Goal: Task Accomplishment & Management: Use online tool/utility

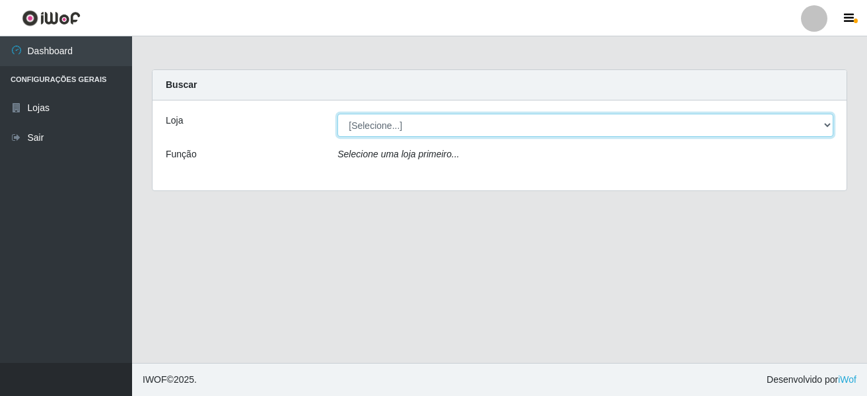
click at [378, 129] on select "[Selecione...] [GEOGRAPHIC_DATA] [GEOGRAPHIC_DATA]" at bounding box center [585, 125] width 496 height 23
select select "64"
click at [337, 114] on select "[Selecione...] [GEOGRAPHIC_DATA] [GEOGRAPHIC_DATA]" at bounding box center [585, 125] width 496 height 23
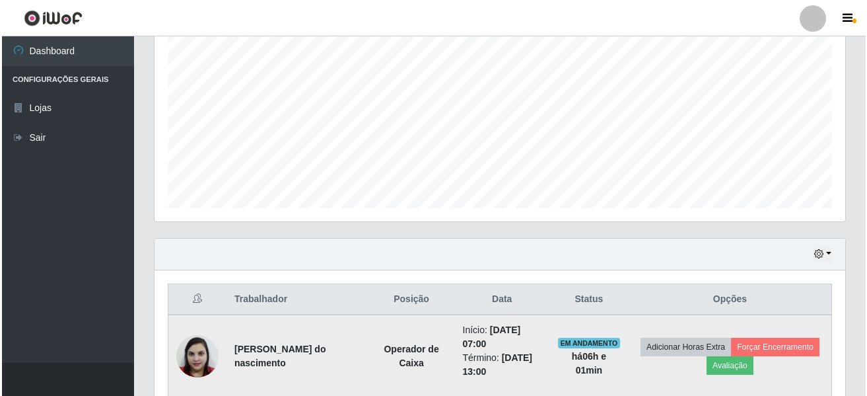
scroll to position [462, 0]
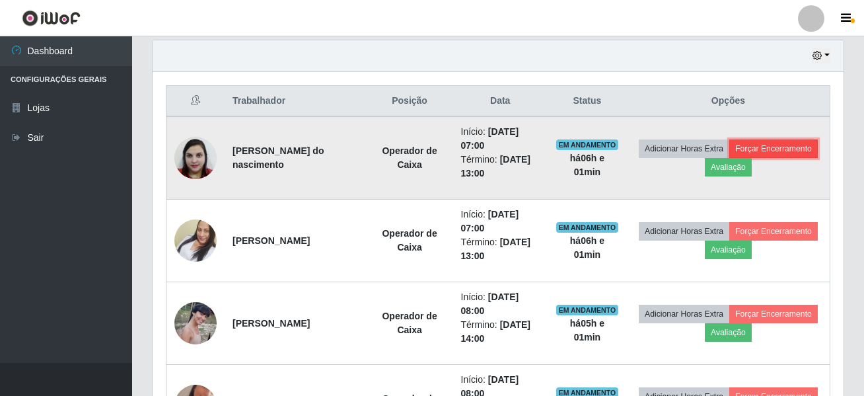
click at [729, 158] on button "Forçar Encerramento" at bounding box center [773, 148] width 88 height 18
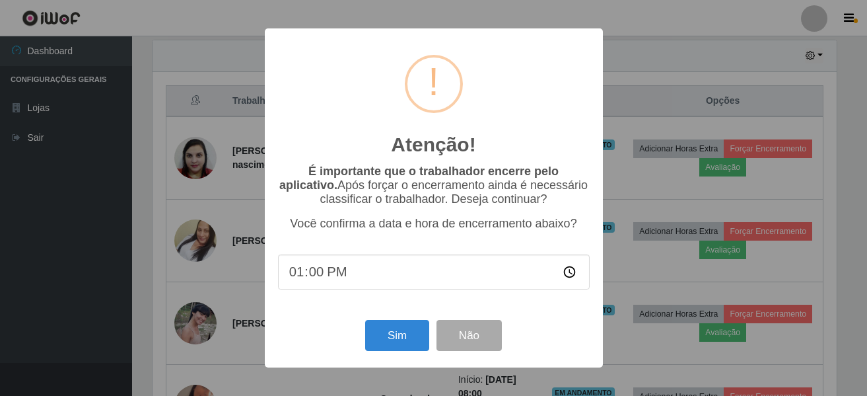
scroll to position [274, 684]
click at [378, 344] on button "Sim" at bounding box center [397, 335] width 64 height 31
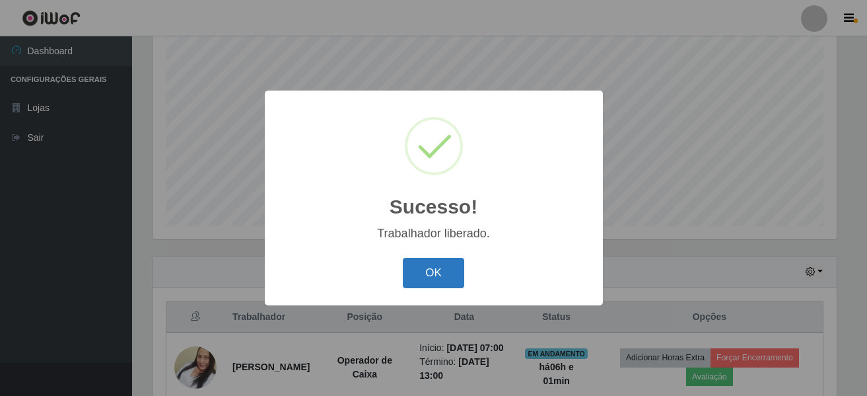
click at [417, 269] on button "OK" at bounding box center [433, 273] width 61 height 31
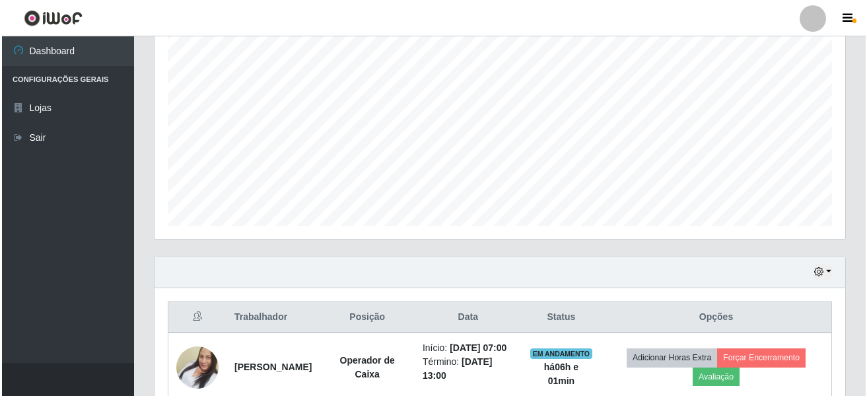
scroll to position [378, 0]
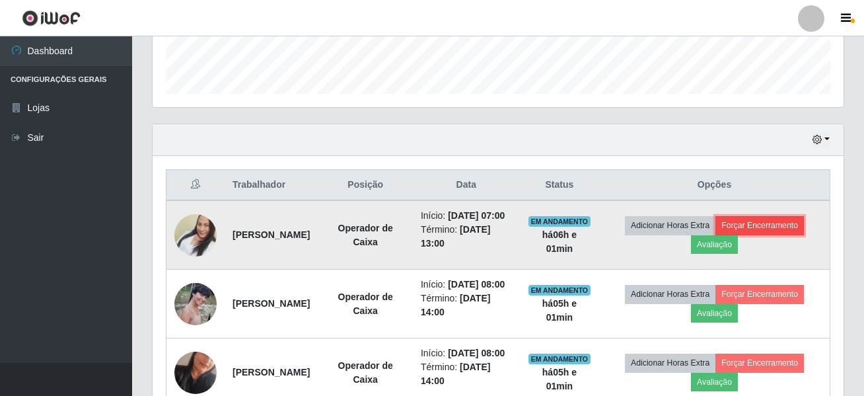
click at [790, 234] on button "Forçar Encerramento" at bounding box center [759, 225] width 88 height 18
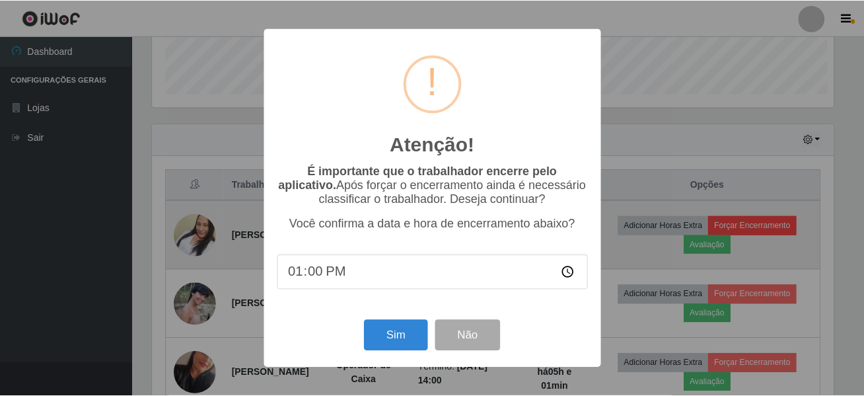
scroll to position [274, 684]
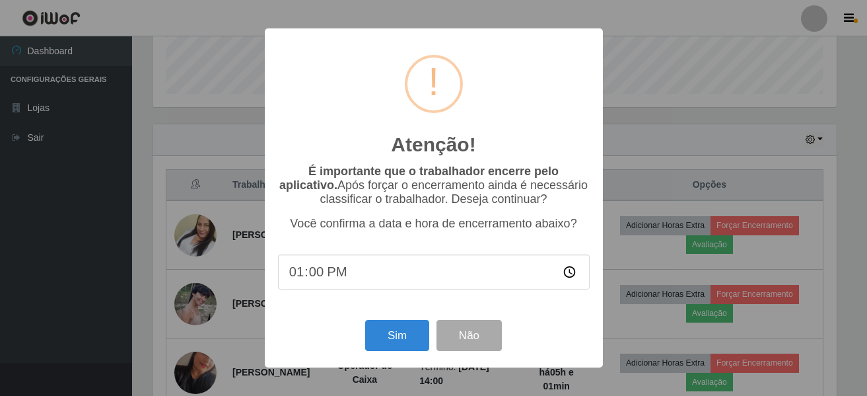
click at [788, 234] on div "Atenção! × É importante que o trabalhador encerre pelo aplicativo. Após forçar …" at bounding box center [433, 198] width 867 height 396
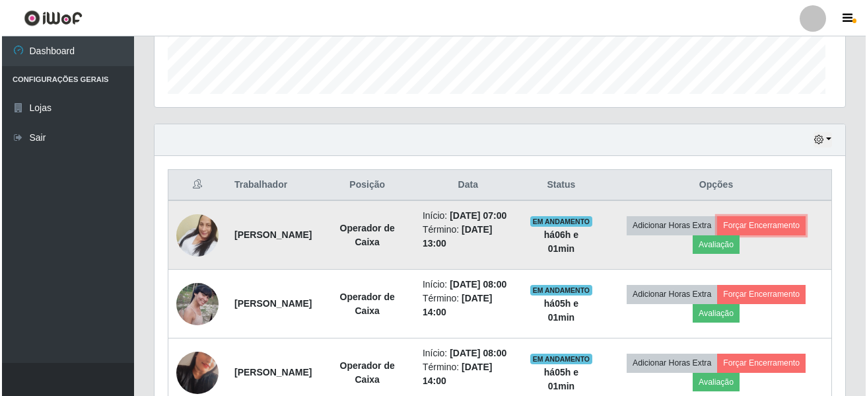
scroll to position [274, 691]
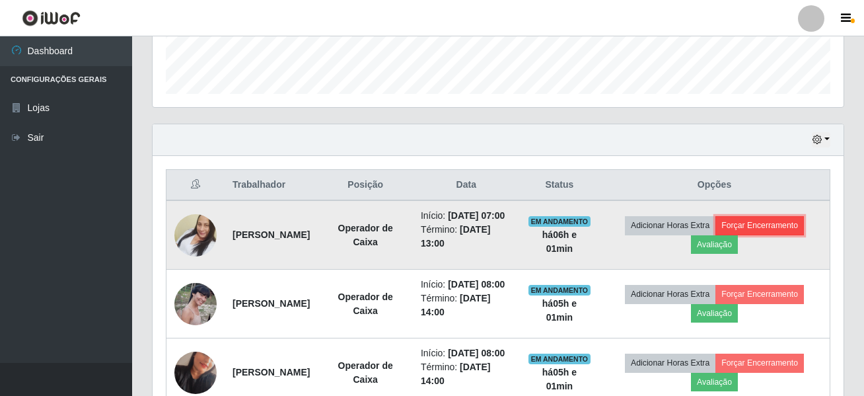
click at [768, 232] on button "Forçar Encerramento" at bounding box center [759, 225] width 88 height 18
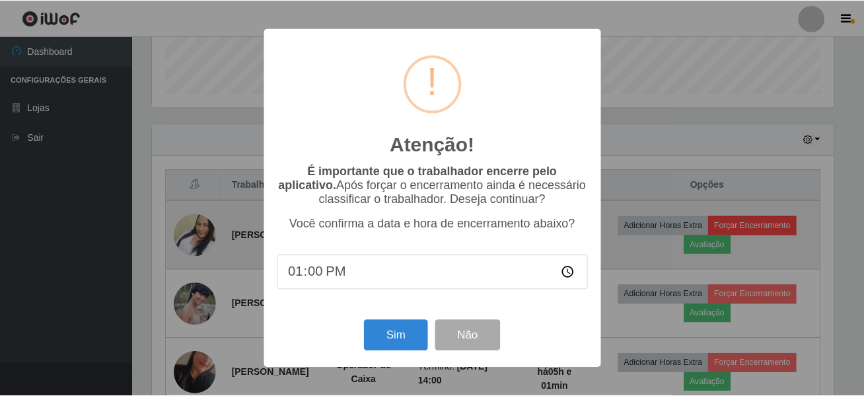
scroll to position [274, 684]
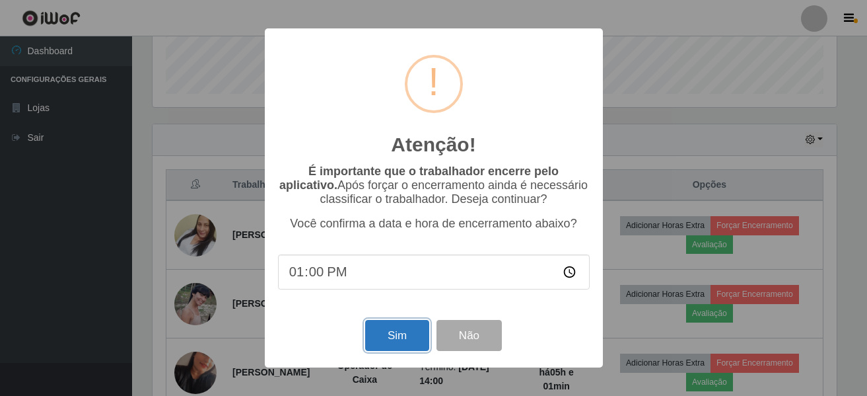
click at [404, 345] on button "Sim" at bounding box center [397, 335] width 64 height 31
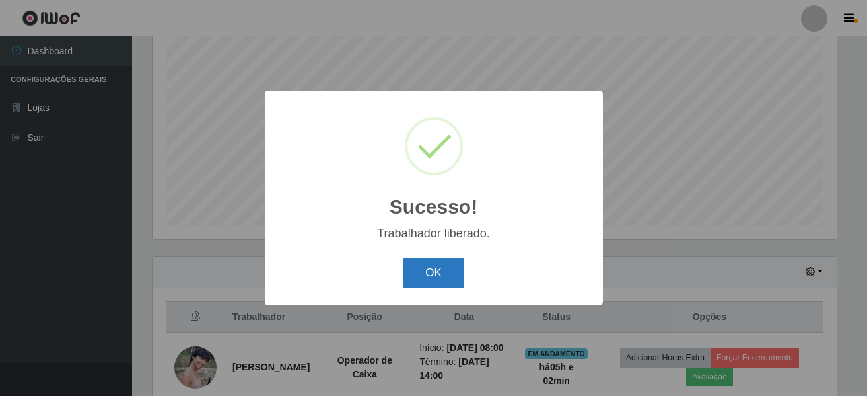
click at [447, 281] on button "OK" at bounding box center [433, 273] width 61 height 31
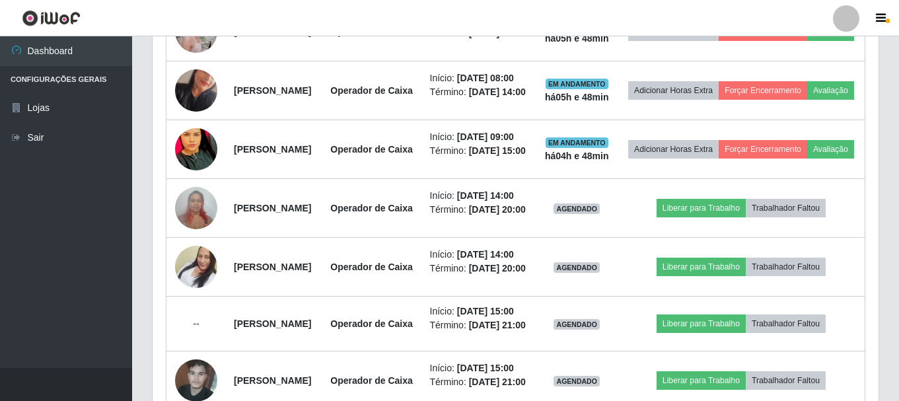
scroll to position [274, 726]
